Goal: Task Accomplishment & Management: Manage account settings

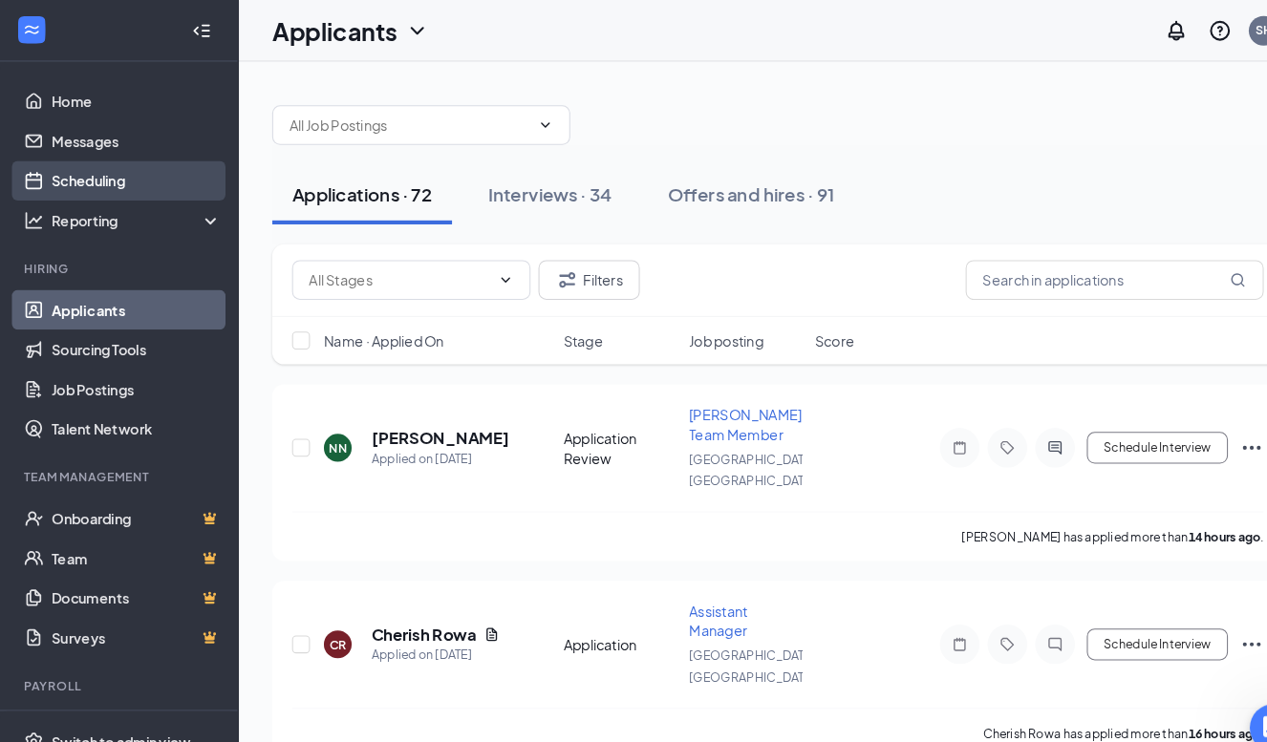
click at [91, 172] on link "Scheduling" at bounding box center [131, 174] width 163 height 38
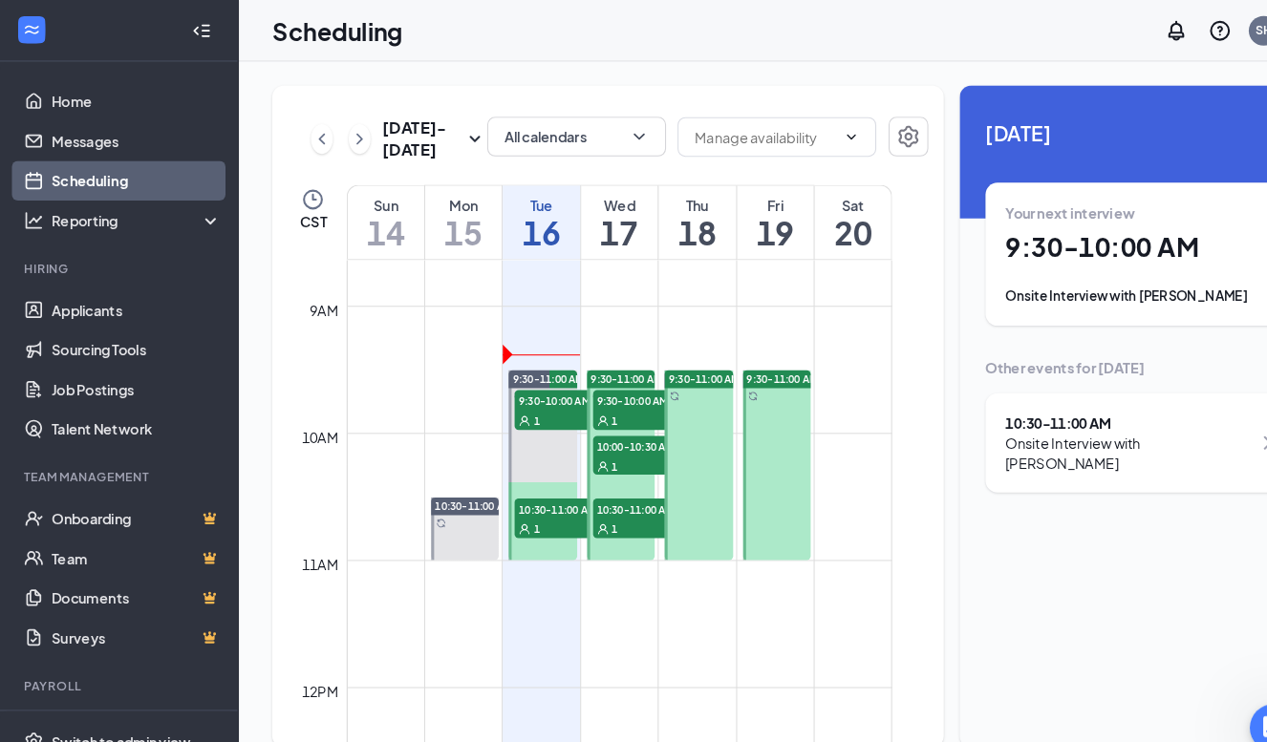
scroll to position [1065, 0]
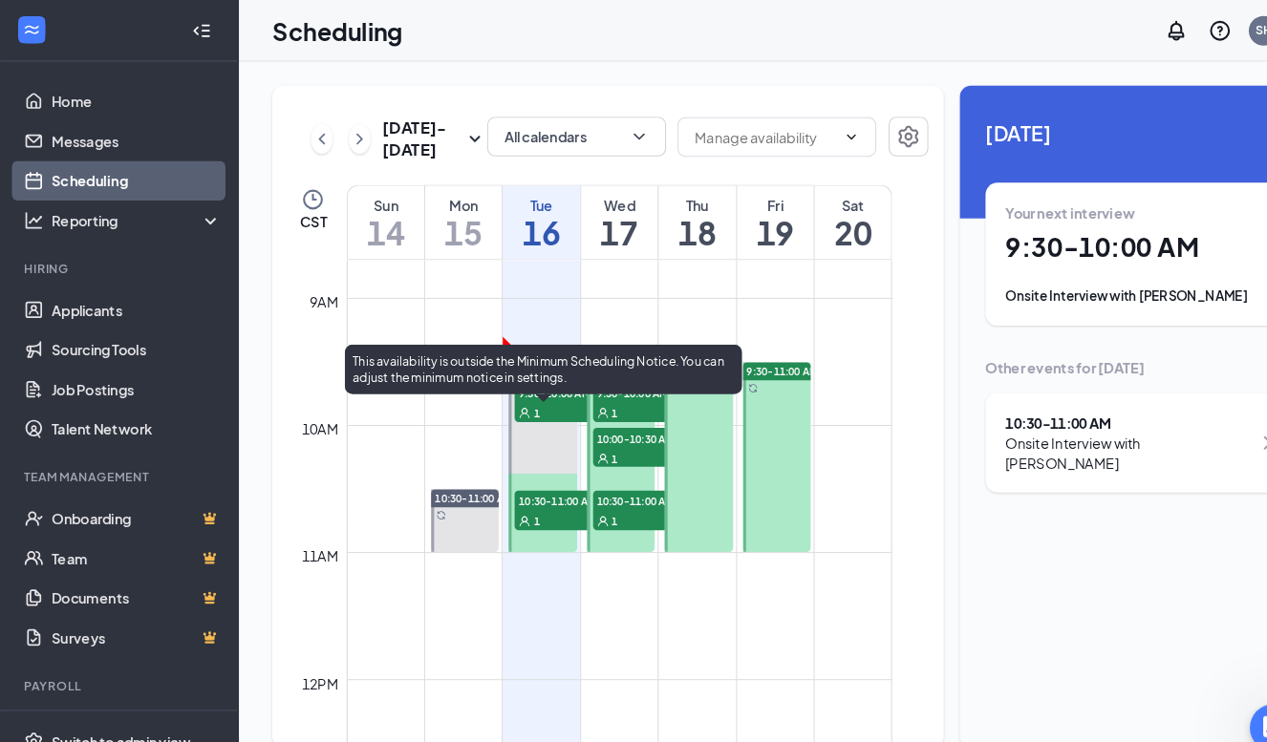
click at [527, 387] on span "9:30-10:00 AM" at bounding box center [543, 377] width 96 height 19
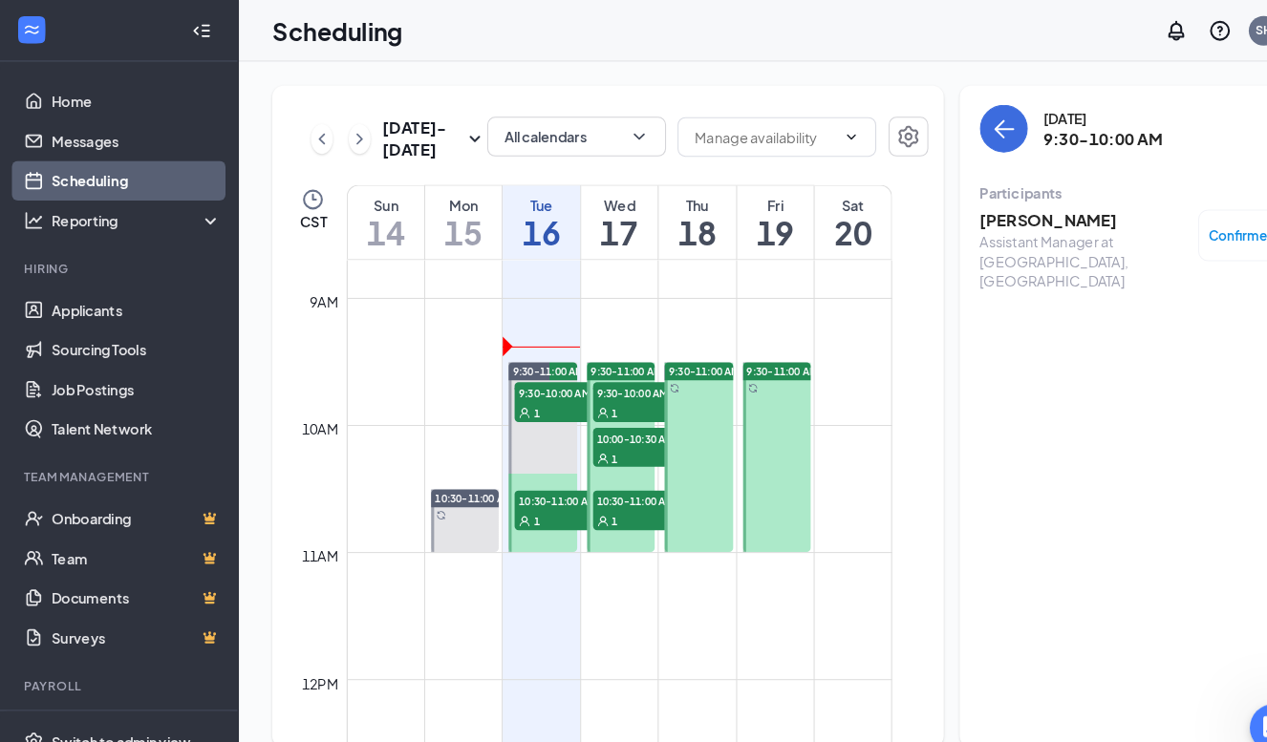
click at [999, 213] on h3 "Benjamin Biggerstaff" at bounding box center [1042, 212] width 201 height 21
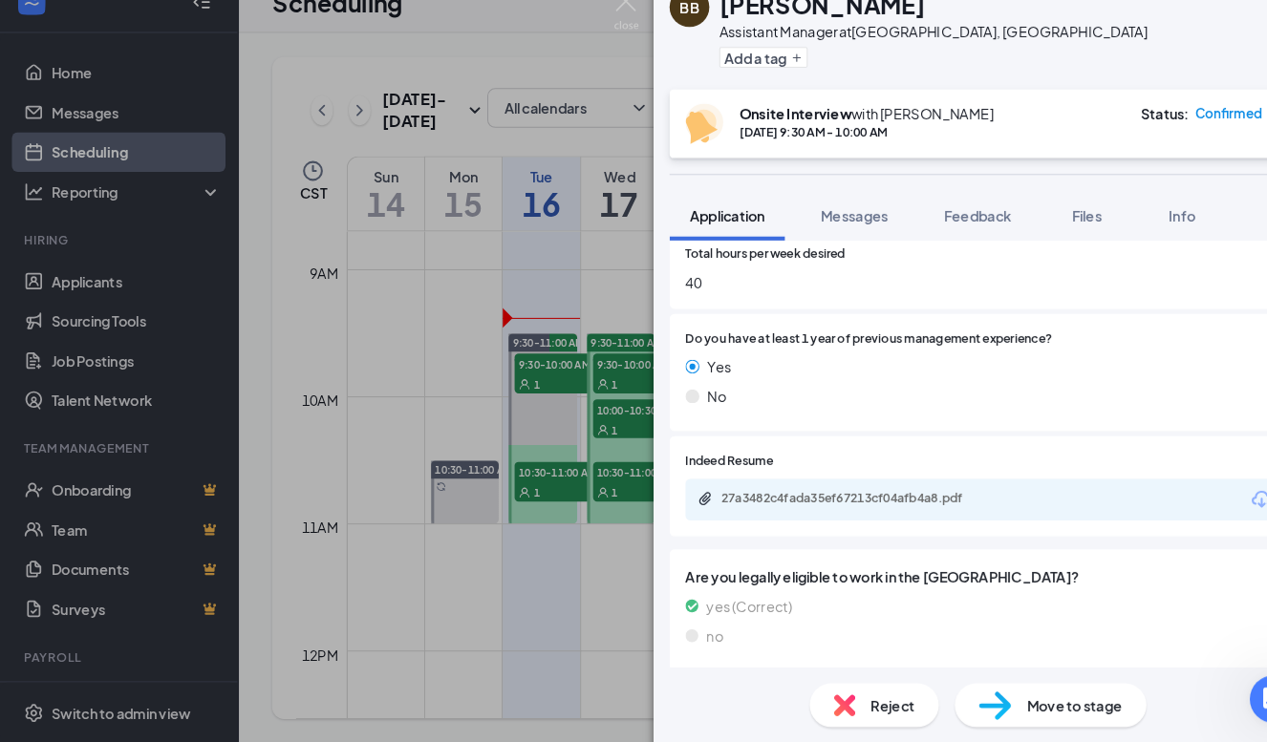
scroll to position [886, 0]
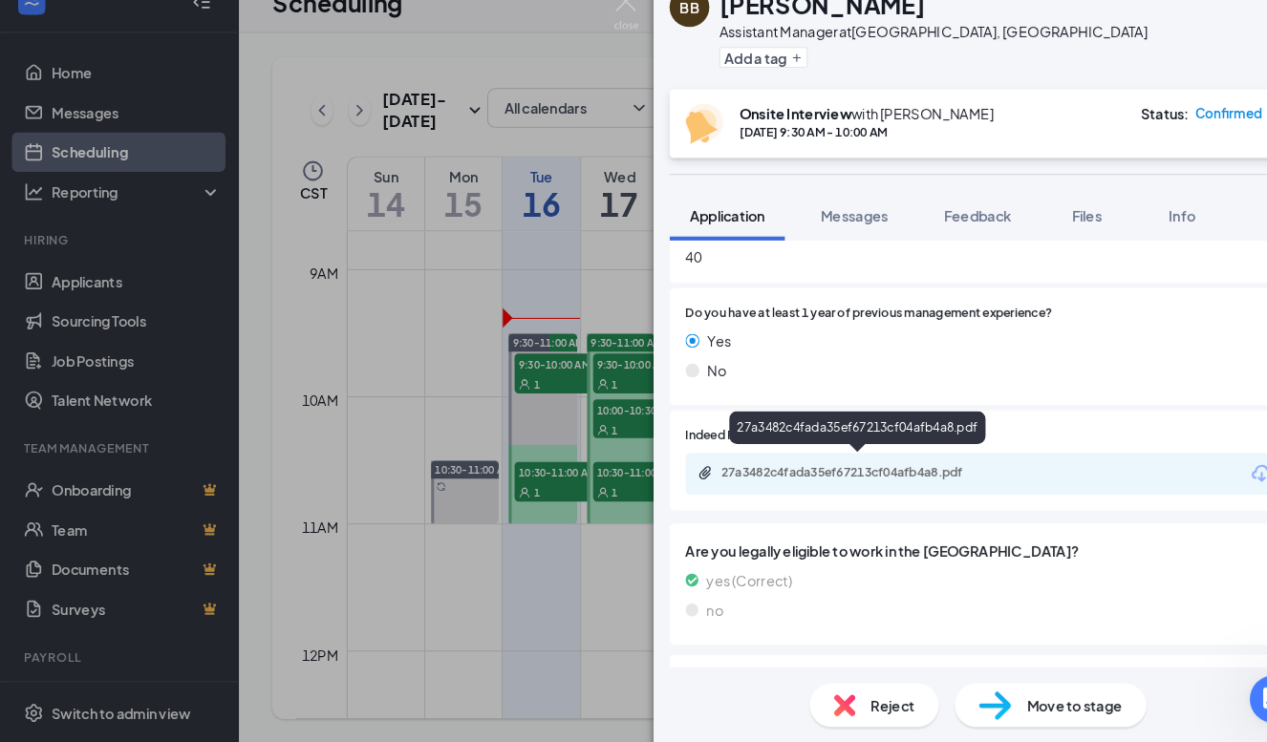
click at [832, 475] on div "27a3482c4fada35ef67213cf04afb4a8.pdf" at bounding box center [828, 482] width 268 height 15
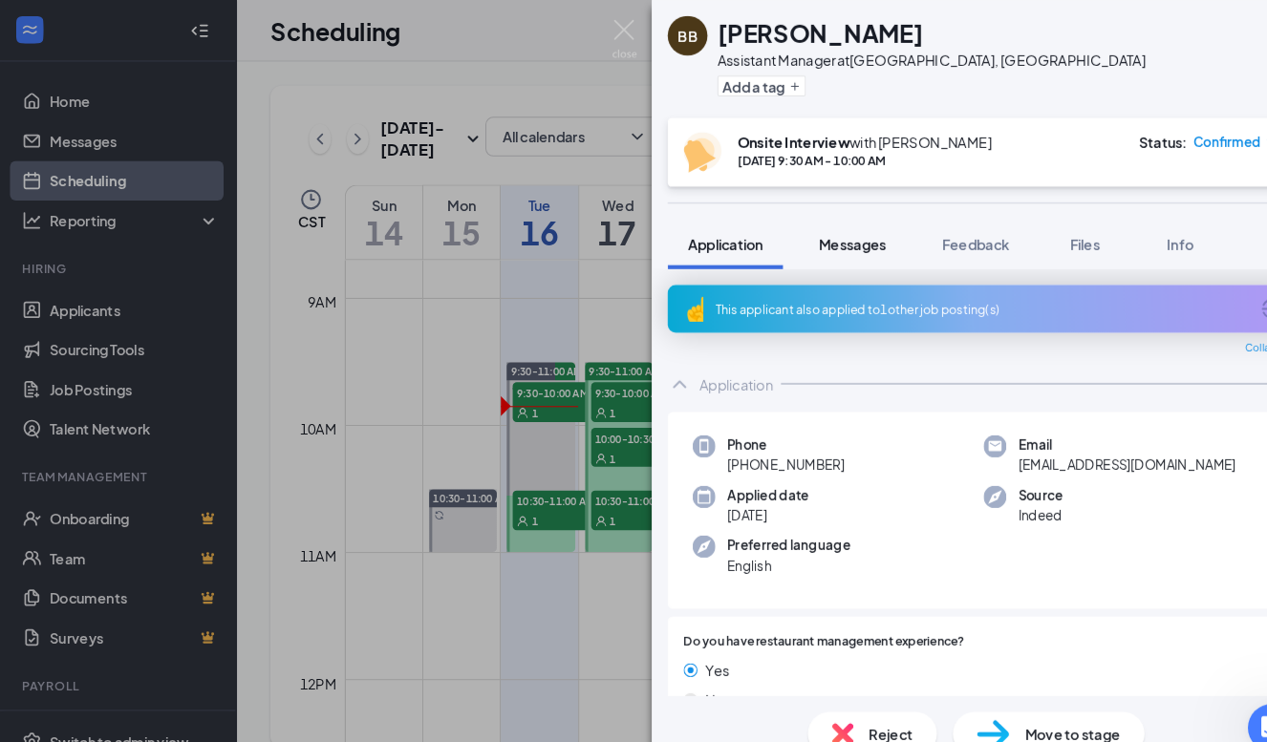
scroll to position [0, 0]
click at [602, 24] on img at bounding box center [603, 37] width 24 height 37
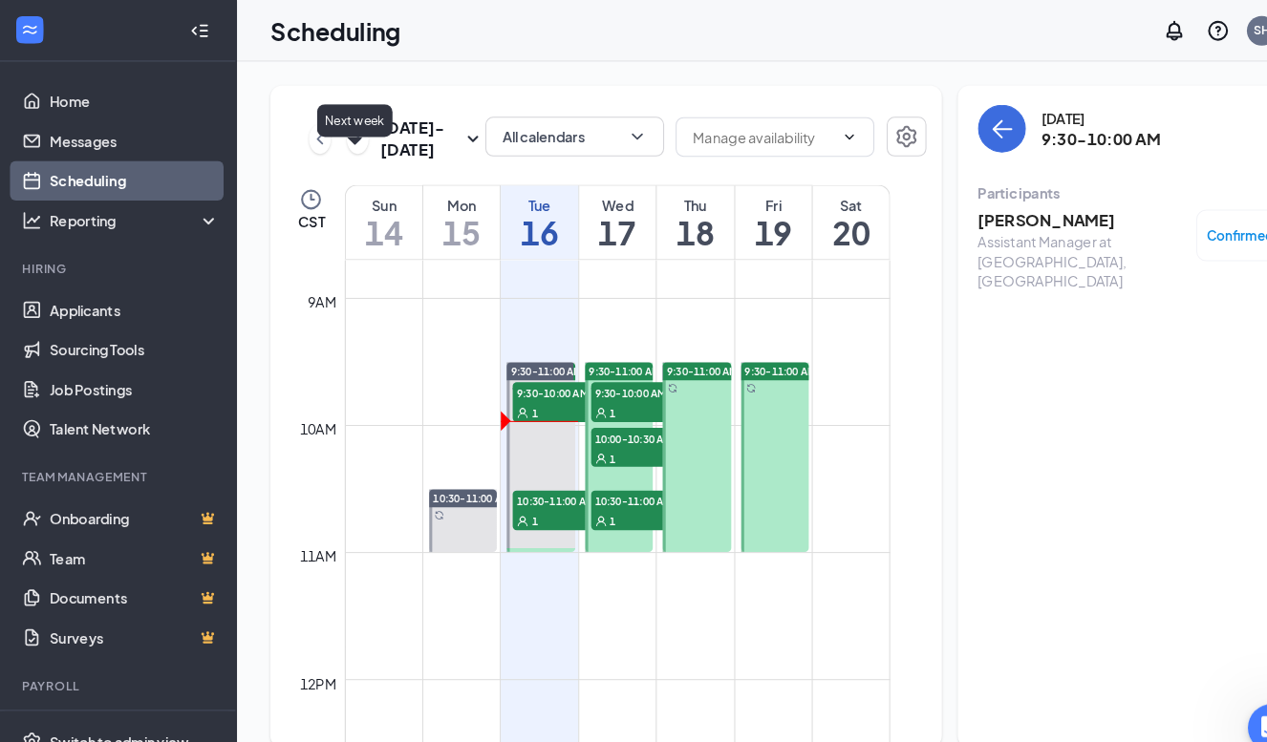
click at [344, 145] on icon "ChevronRight" at bounding box center [345, 133] width 19 height 23
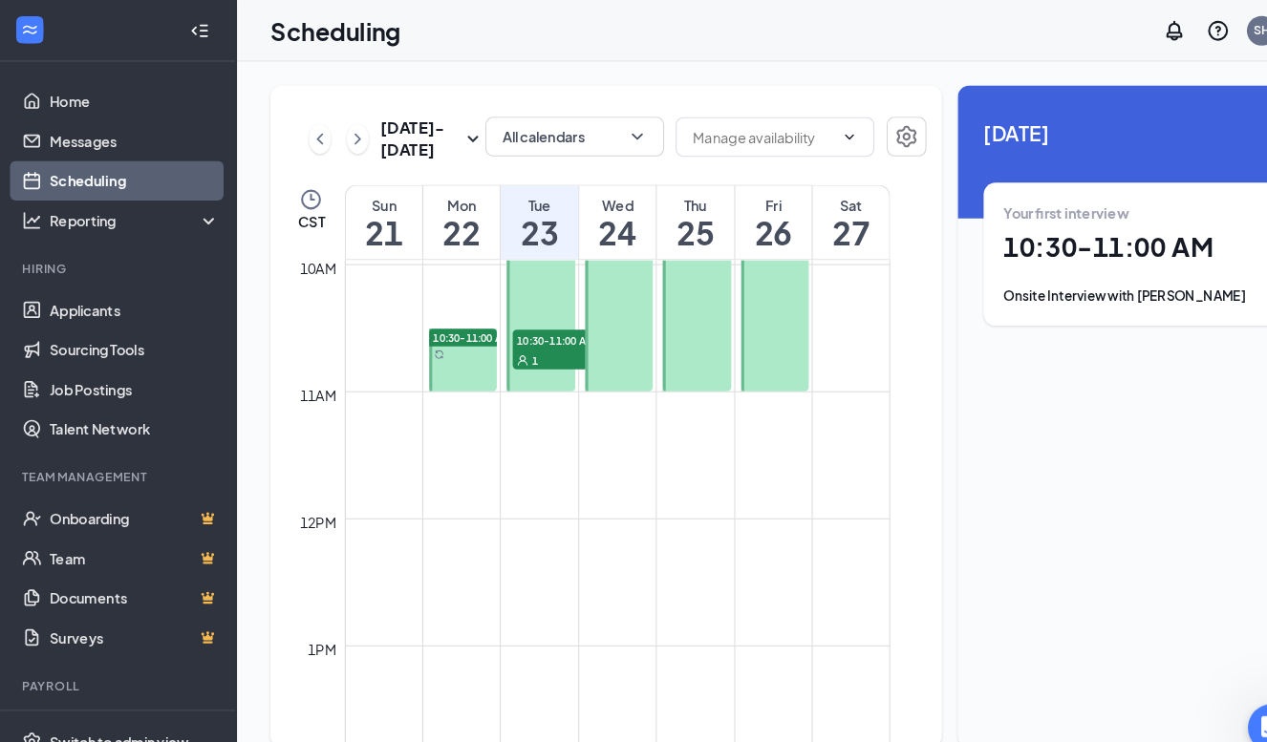
scroll to position [1191, 0]
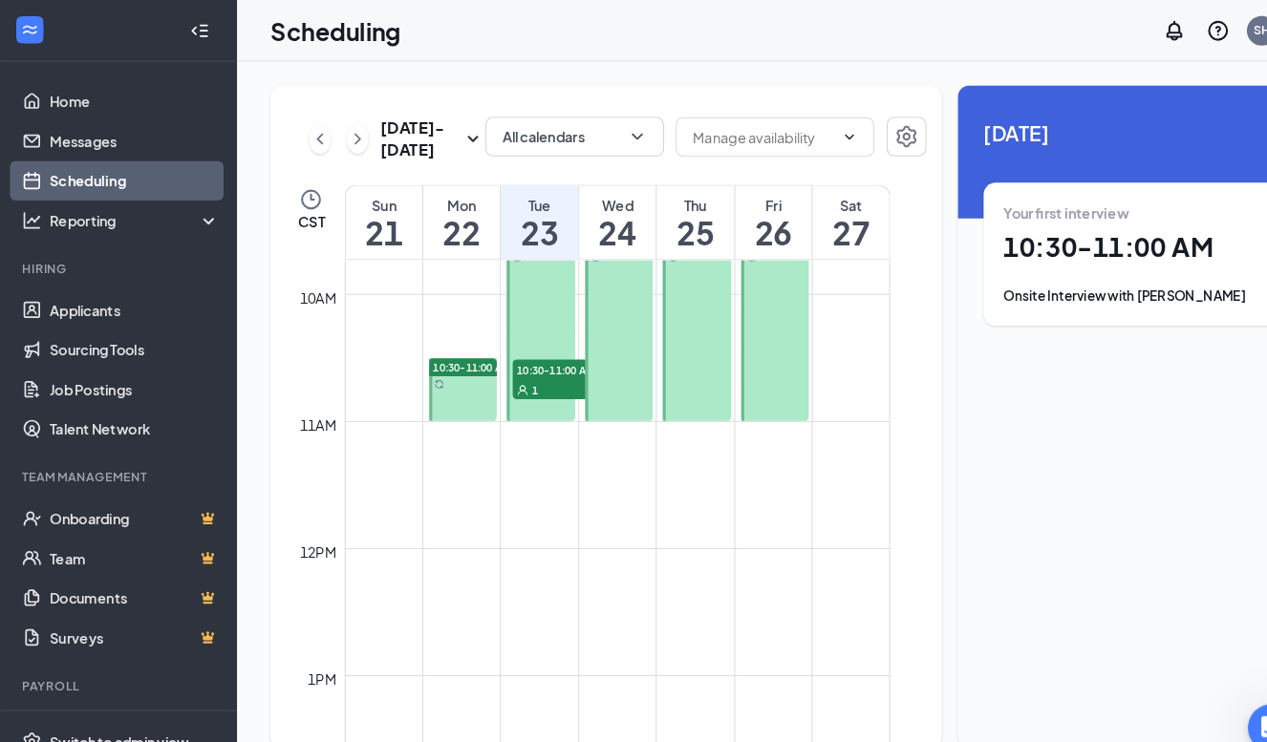
click at [446, 405] on div at bounding box center [448, 375] width 66 height 60
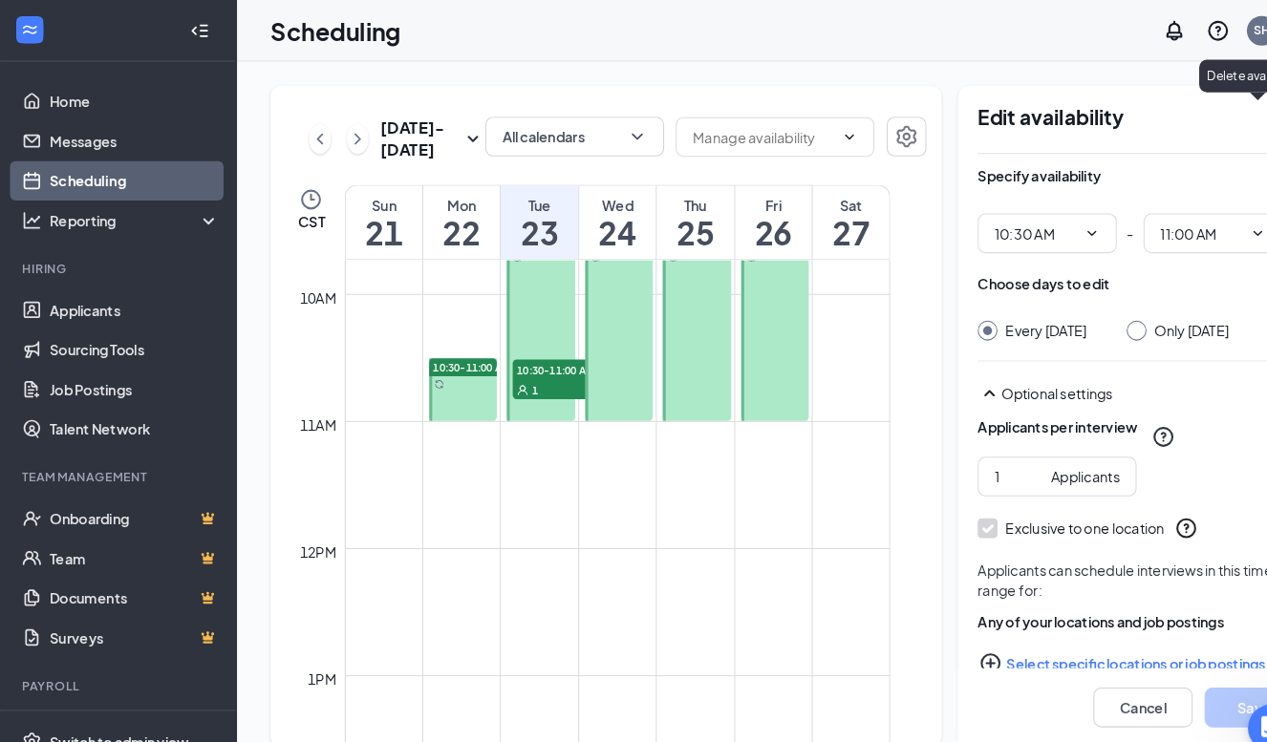
click at [1233, 113] on icon "TrashOutline" at bounding box center [1244, 112] width 23 height 23
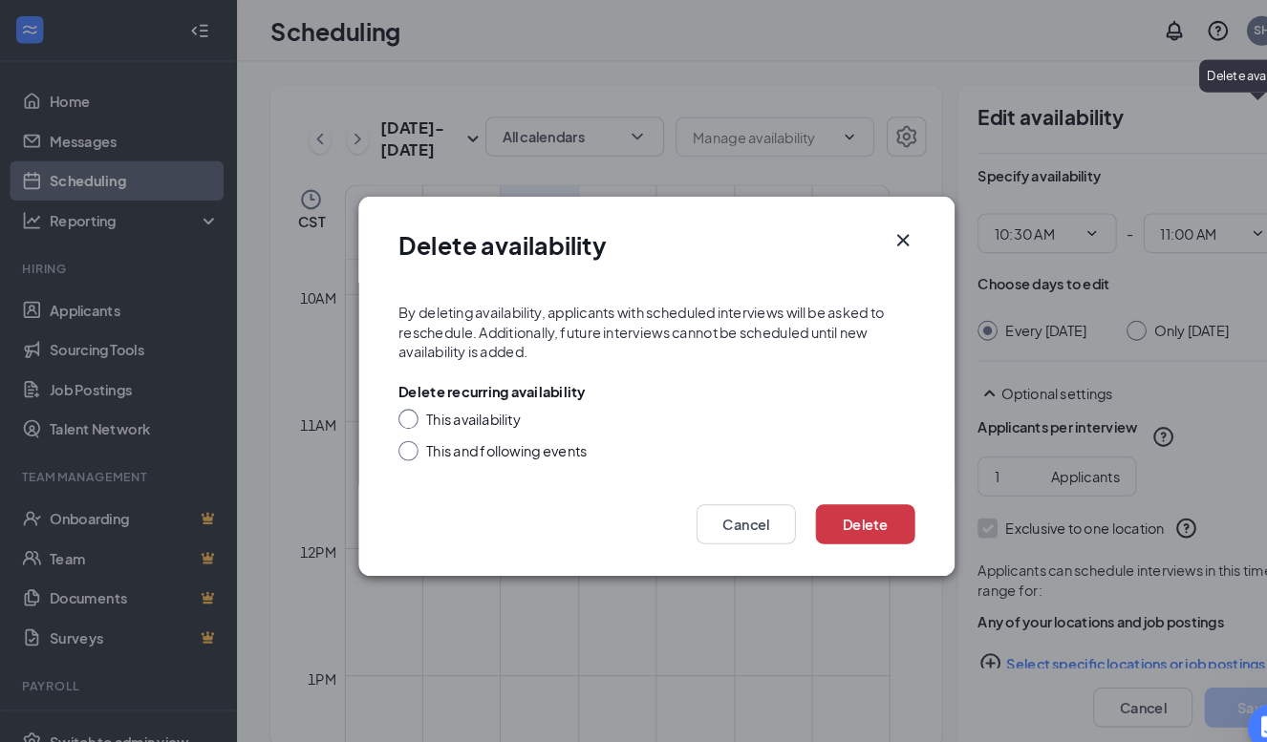
click at [394, 404] on input "This availability" at bounding box center [391, 400] width 13 height 13
radio input "true"
click at [850, 502] on button "Delete" at bounding box center [834, 504] width 96 height 38
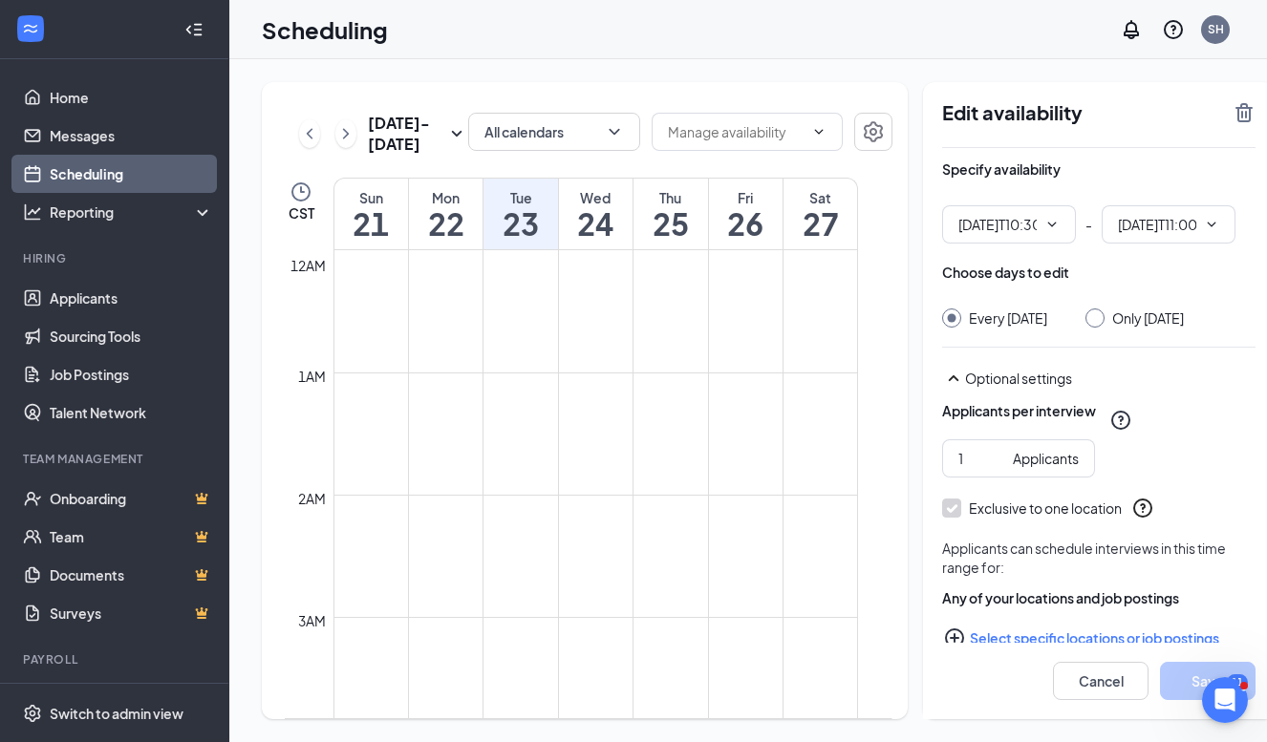
type input "10:30 AM"
type input "11:00 AM"
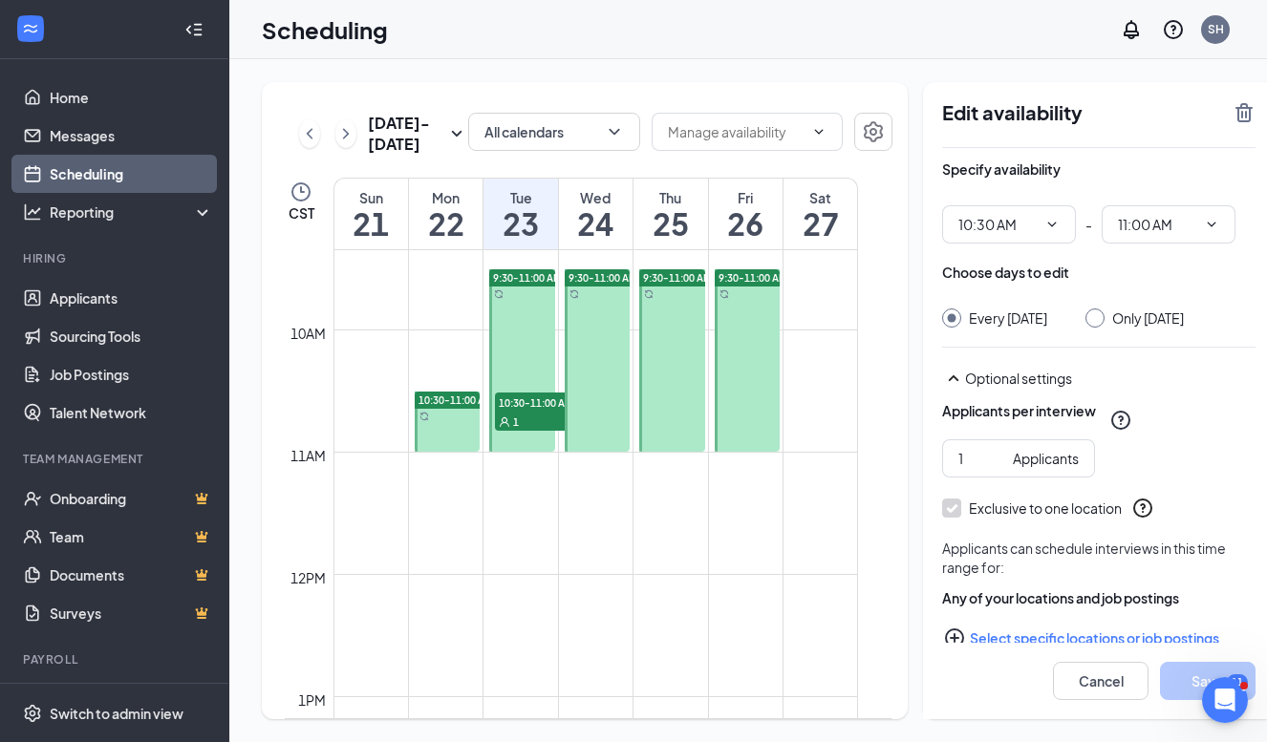
click at [1236, 107] on icon "TrashOutline" at bounding box center [1244, 112] width 17 height 19
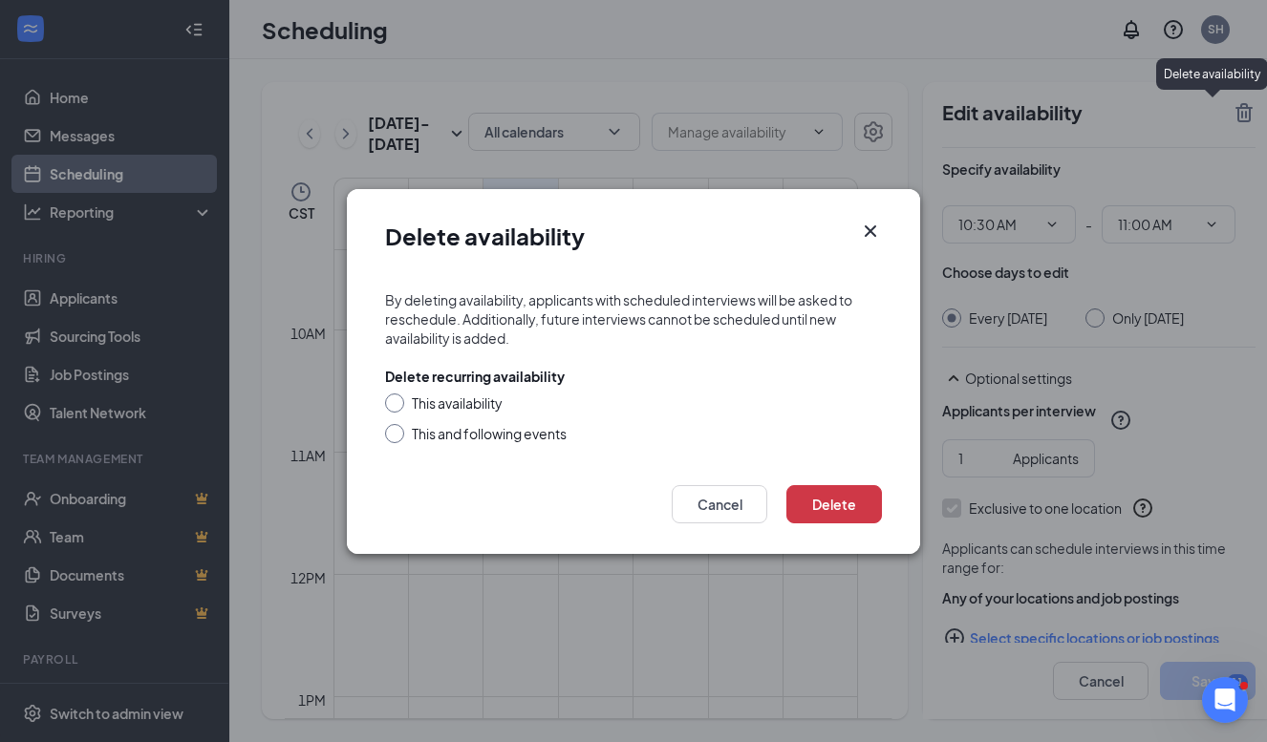
click at [393, 408] on div at bounding box center [394, 403] width 19 height 19
click at [406, 397] on div "This availability" at bounding box center [633, 403] width 497 height 19
click at [401, 399] on div at bounding box center [394, 403] width 19 height 19
click at [404, 404] on div "This availability" at bounding box center [633, 403] width 497 height 19
click at [402, 403] on div at bounding box center [394, 403] width 19 height 19
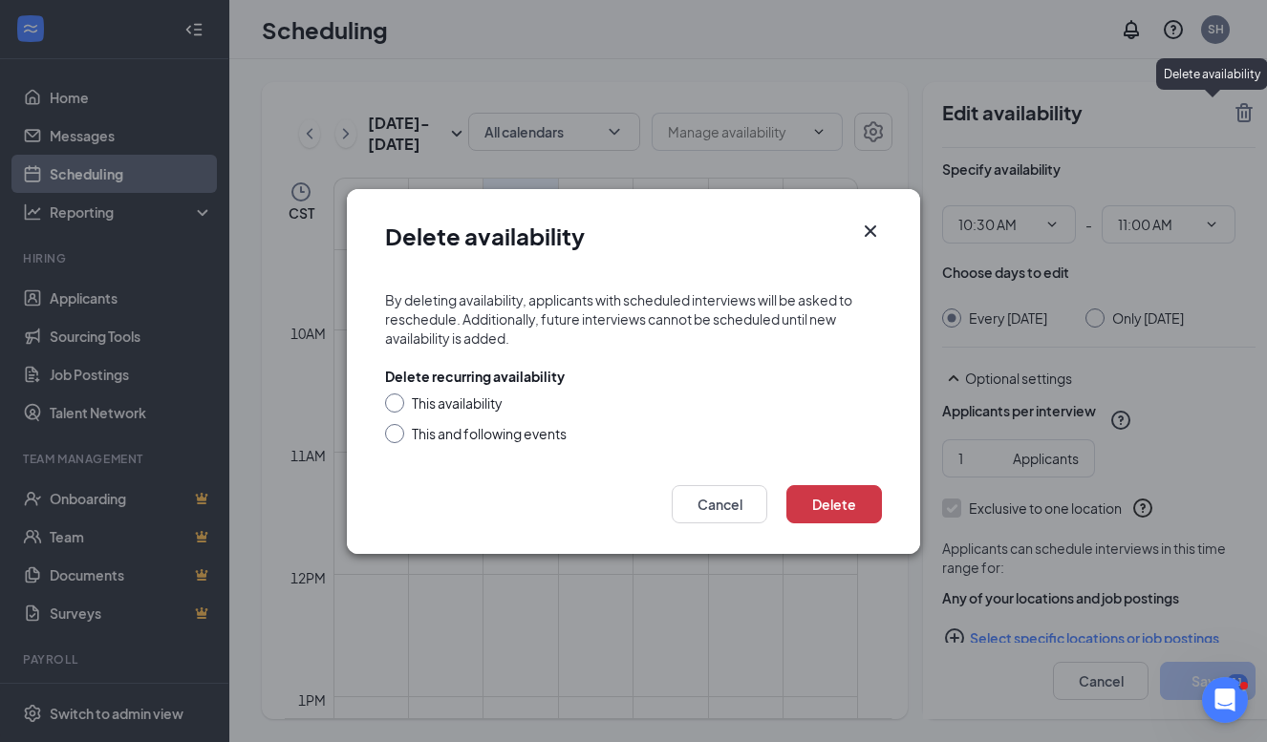
click at [389, 399] on input "This availability" at bounding box center [391, 400] width 13 height 13
radio input "true"
click at [833, 505] on button "Delete" at bounding box center [834, 504] width 96 height 38
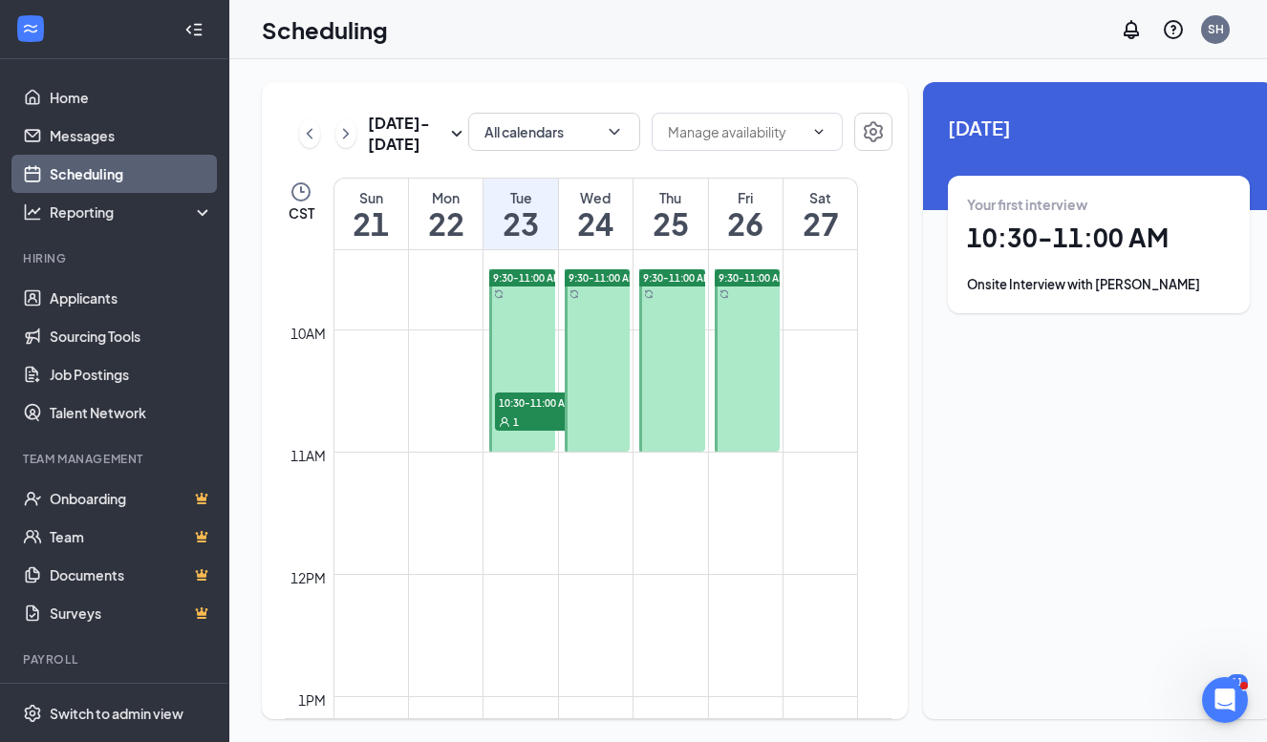
drag, startPoint x: 835, startPoint y: 505, endPoint x: 991, endPoint y: 429, distance: 173.5
click at [991, 429] on div "[DATE] - [DATE] All calendars CST Sun 21 Mon 22 Tue 23 Wed 24 Thu 25 Fri 26 Sat…" at bounding box center [768, 400] width 1013 height 637
